Goal: Task Accomplishment & Management: Manage account settings

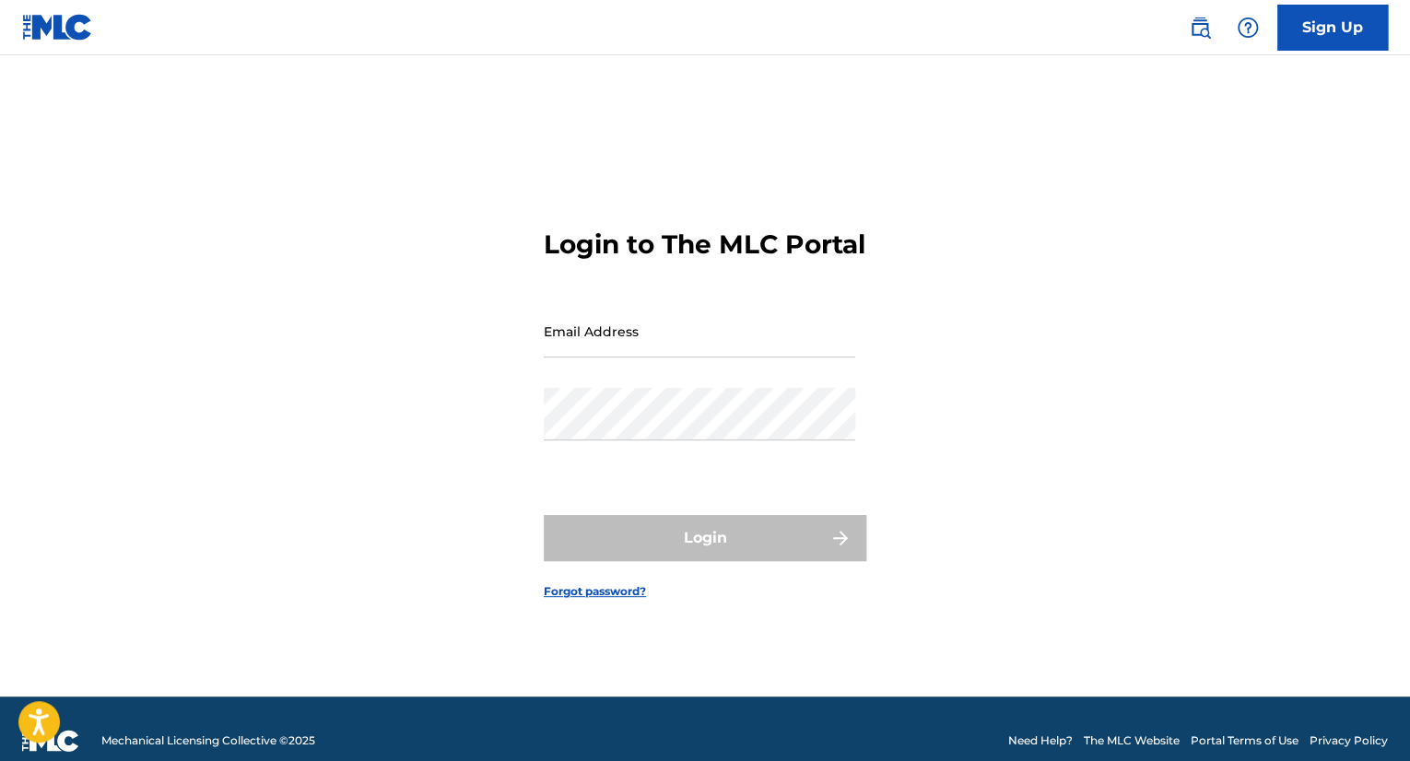
click at [776, 351] on input "Email Address" at bounding box center [699, 331] width 311 height 53
type input "[EMAIL_ADDRESS][DOMAIN_NAME]"
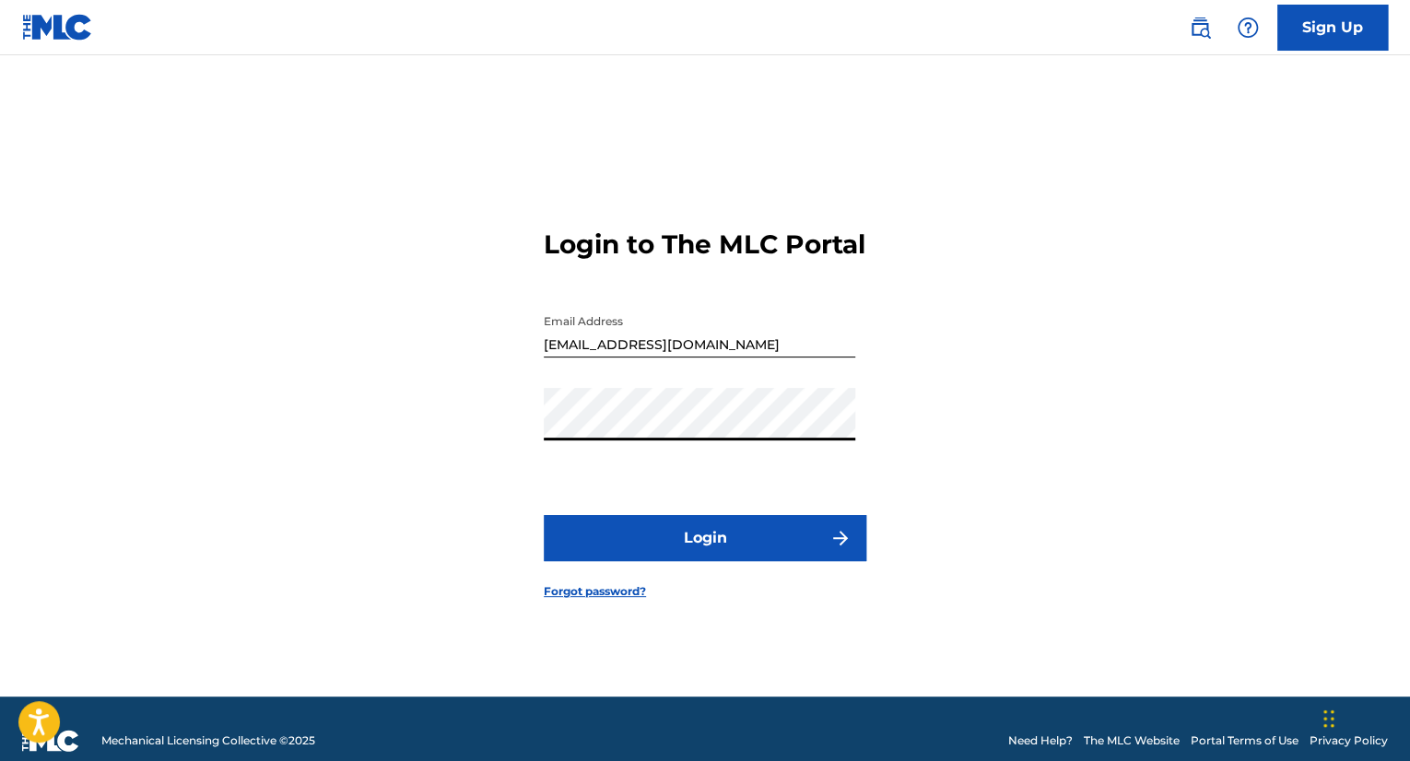
click at [708, 546] on button "Login" at bounding box center [705, 538] width 322 height 46
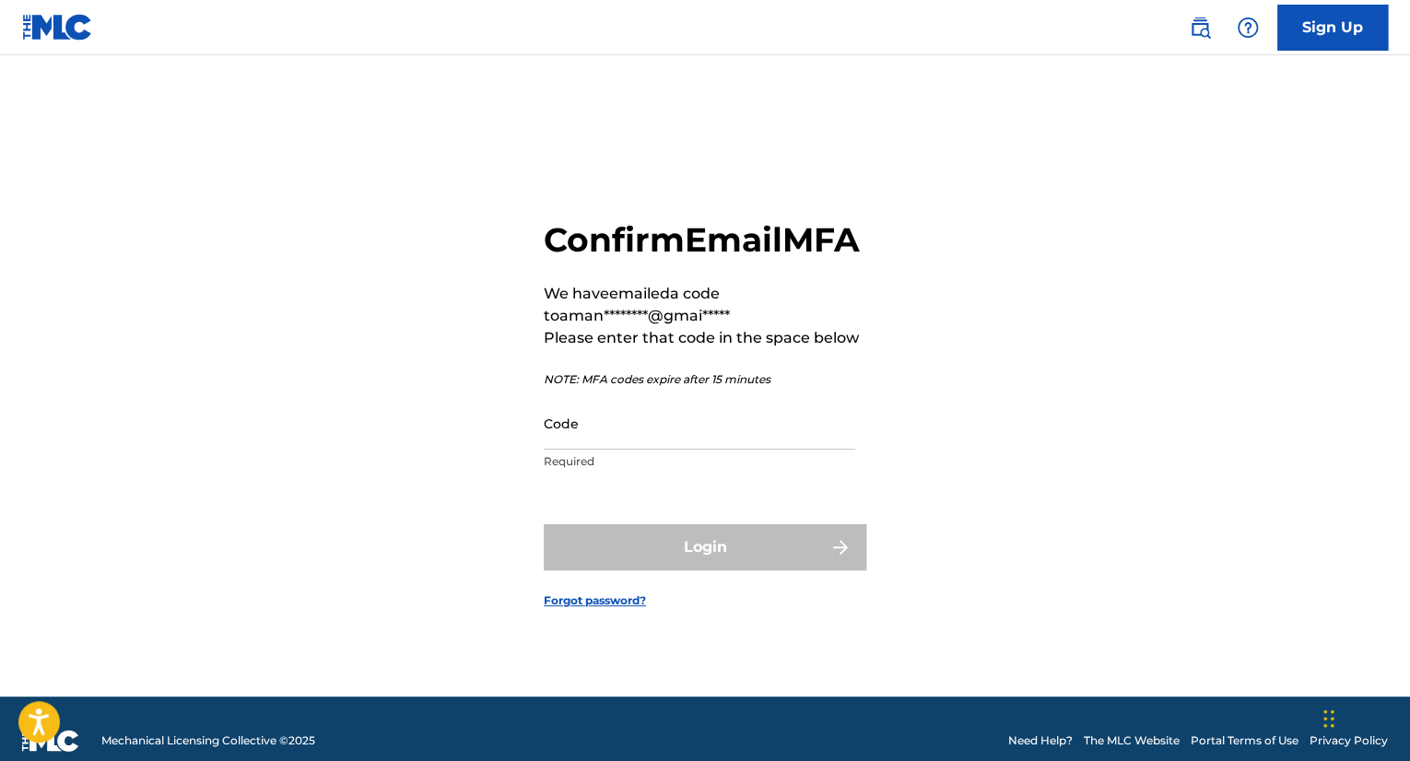
click at [697, 437] on input "Code" at bounding box center [699, 423] width 311 height 53
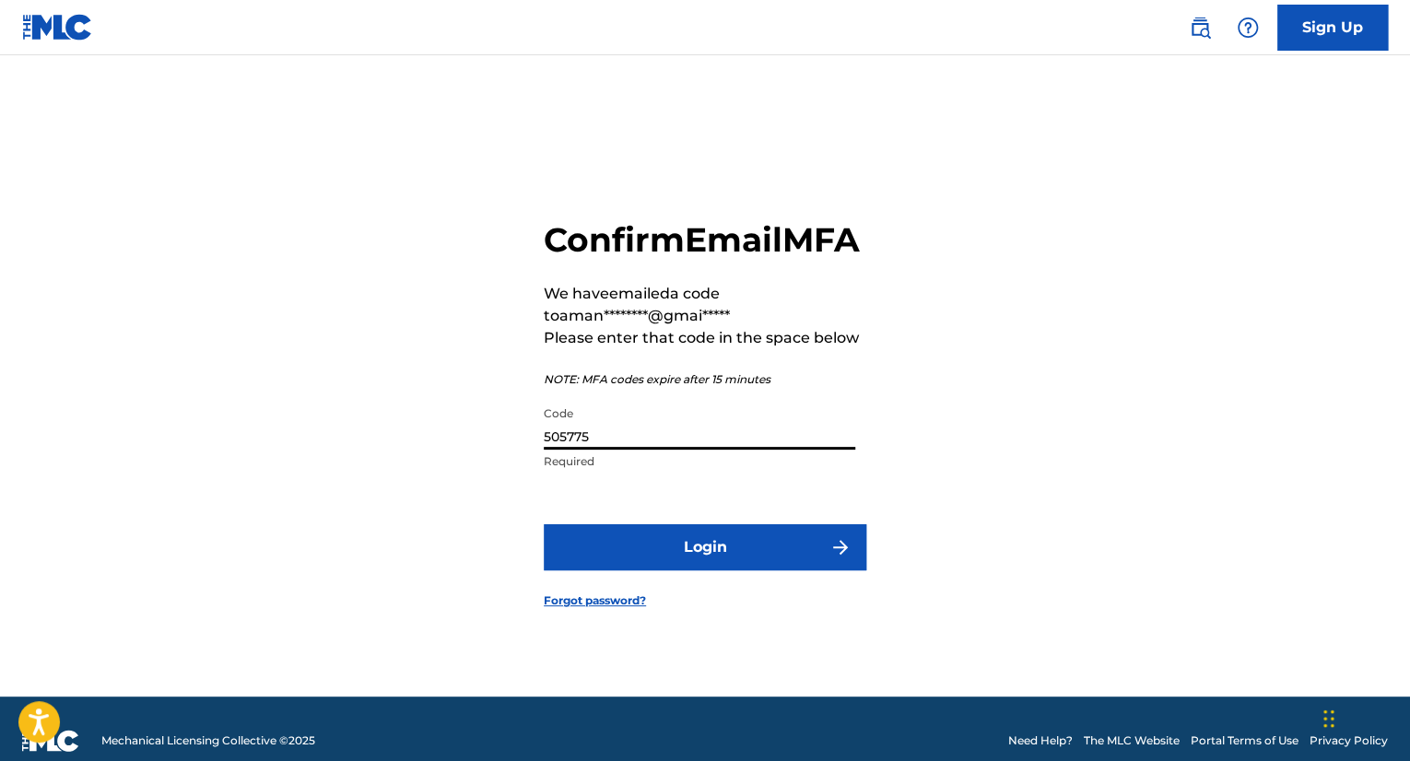
type input "505775"
click at [676, 570] on button "Login" at bounding box center [705, 547] width 322 height 46
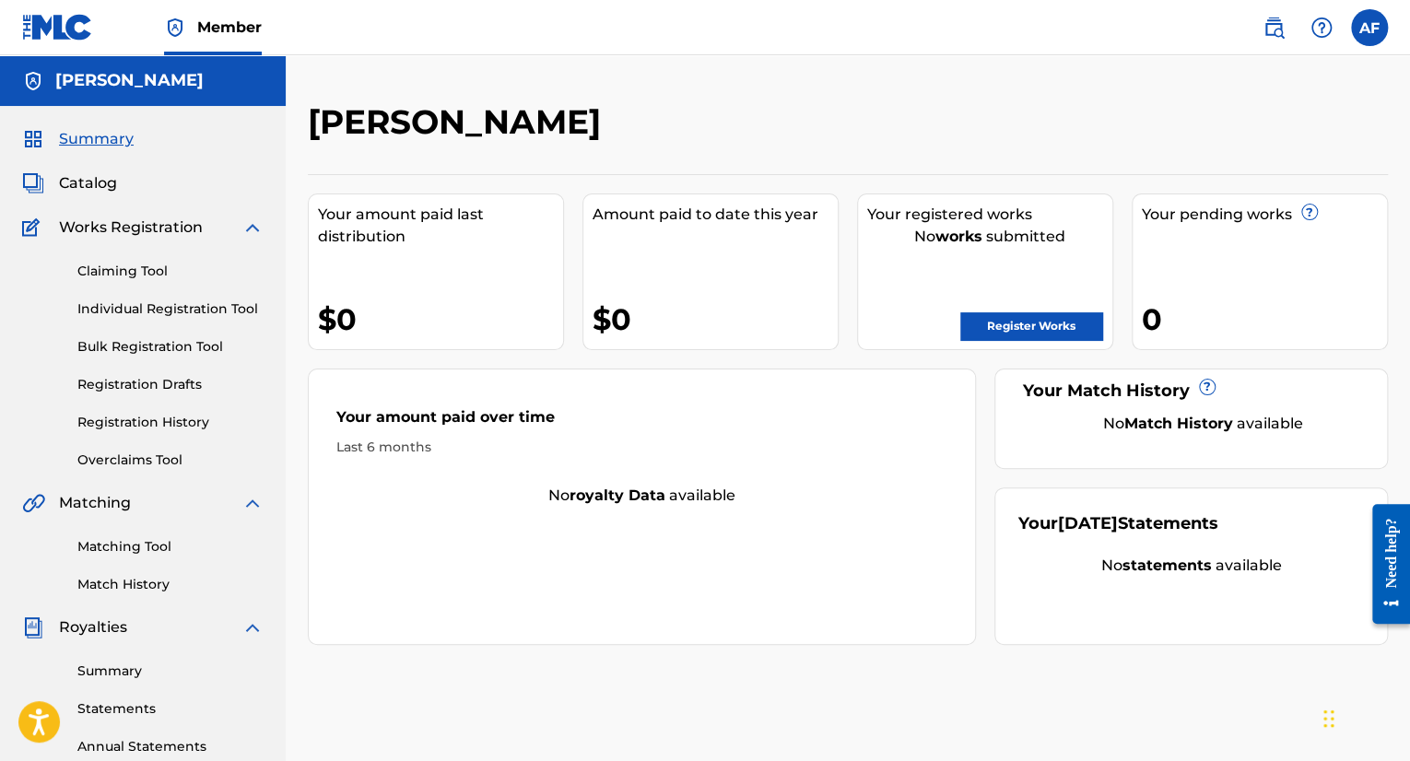
drag, startPoint x: 324, startPoint y: 319, endPoint x: 312, endPoint y: 305, distance: 18.3
click at [312, 305] on div "Your amount paid last distribution $0" at bounding box center [436, 271] width 256 height 157
click at [1371, 19] on label at bounding box center [1369, 27] width 37 height 37
click at [1369, 28] on input "AF [PERSON_NAME] [EMAIL_ADDRESS][DOMAIN_NAME] Notification Preferences Profile …" at bounding box center [1369, 28] width 0 height 0
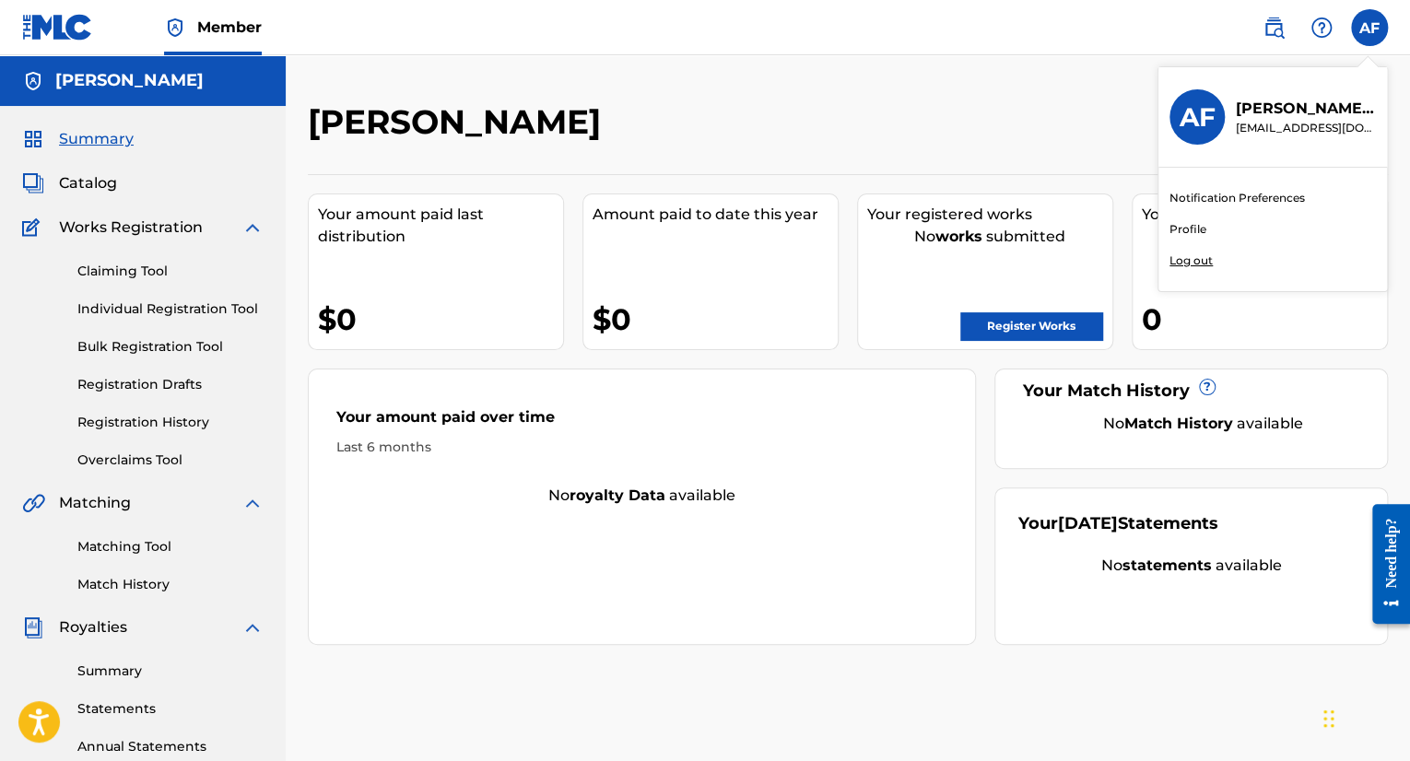
click at [1371, 19] on div "AF AF [PERSON_NAME] [EMAIL_ADDRESS][DOMAIN_NAME] Notification Preferences Profi…" at bounding box center [1369, 27] width 37 height 37
